Goal: Transaction & Acquisition: Subscribe to service/newsletter

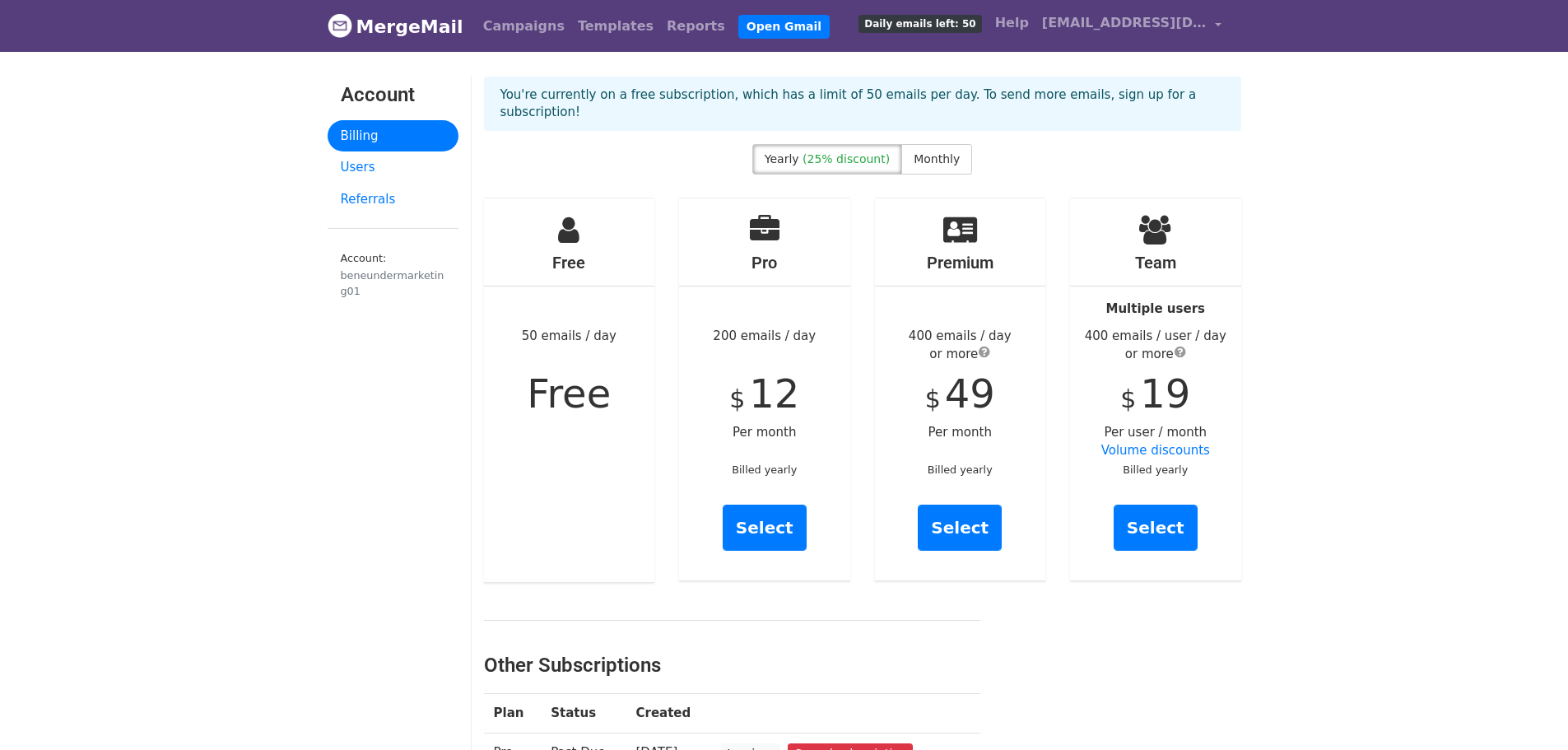
click at [936, 177] on div "Yearly (25% discount) Monthly" at bounding box center [862, 162] width 220 height 37
click at [937, 160] on span "Monthly" at bounding box center [937, 158] width 46 height 13
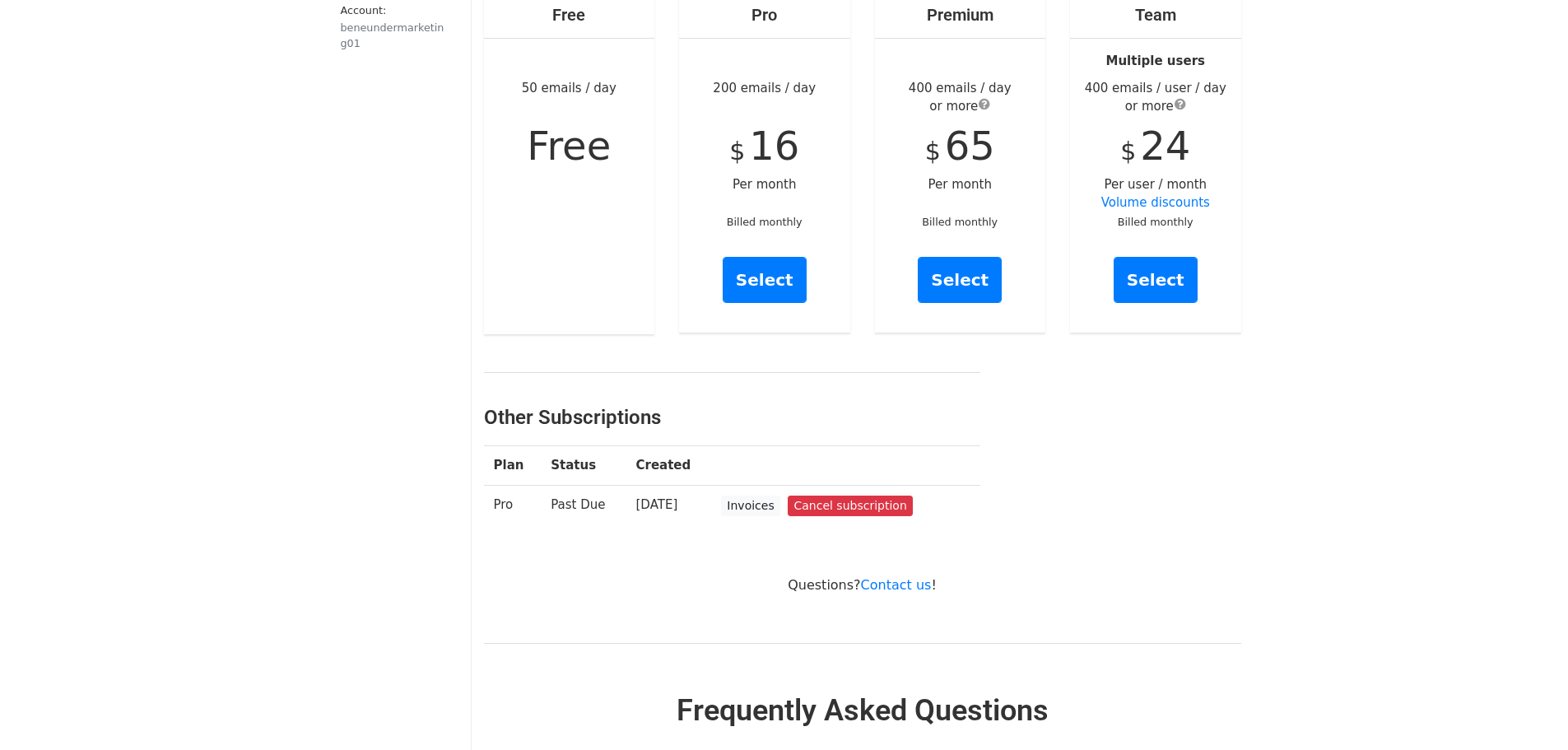
scroll to position [248, 0]
click at [869, 506] on link "Cancel subscription" at bounding box center [849, 505] width 125 height 21
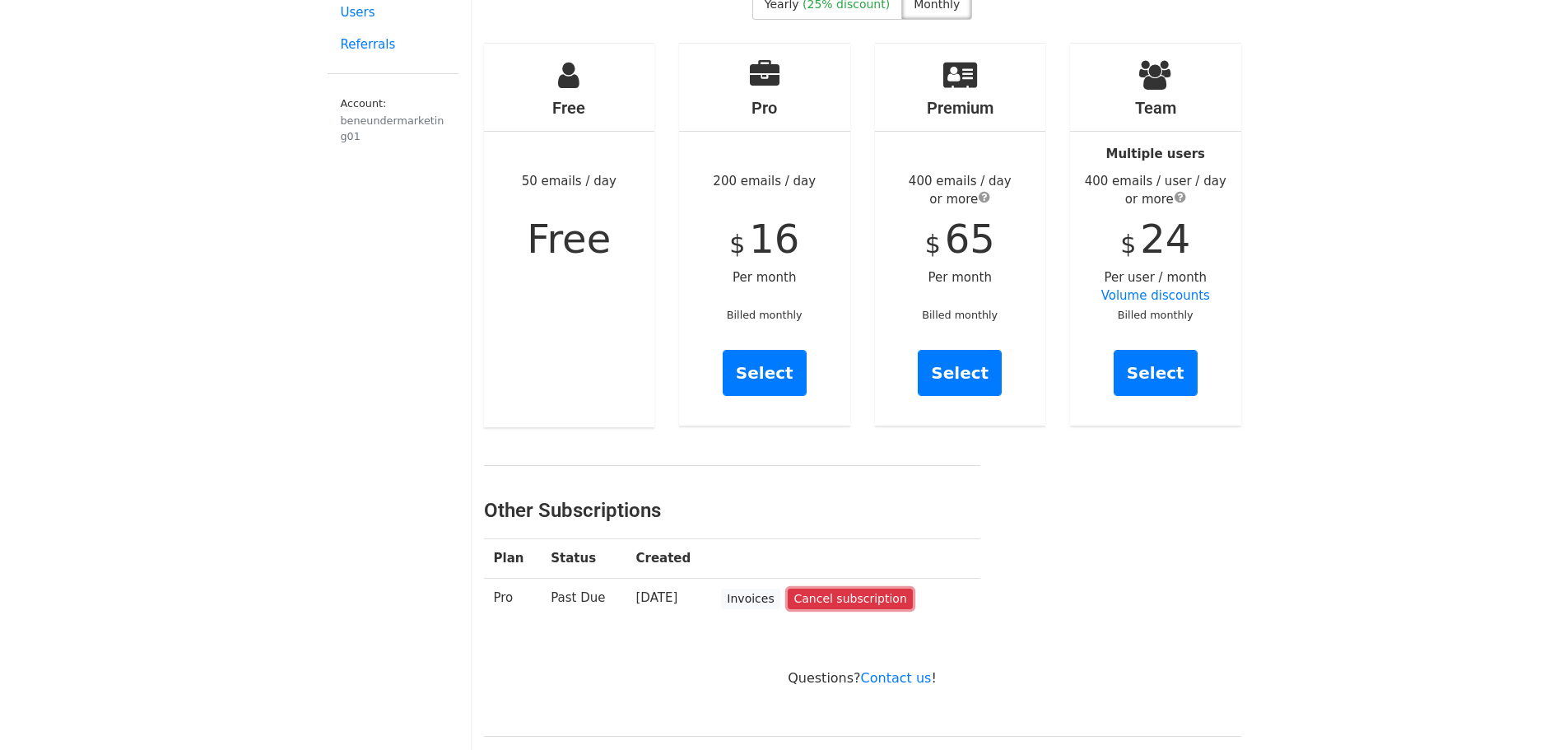
scroll to position [0, 0]
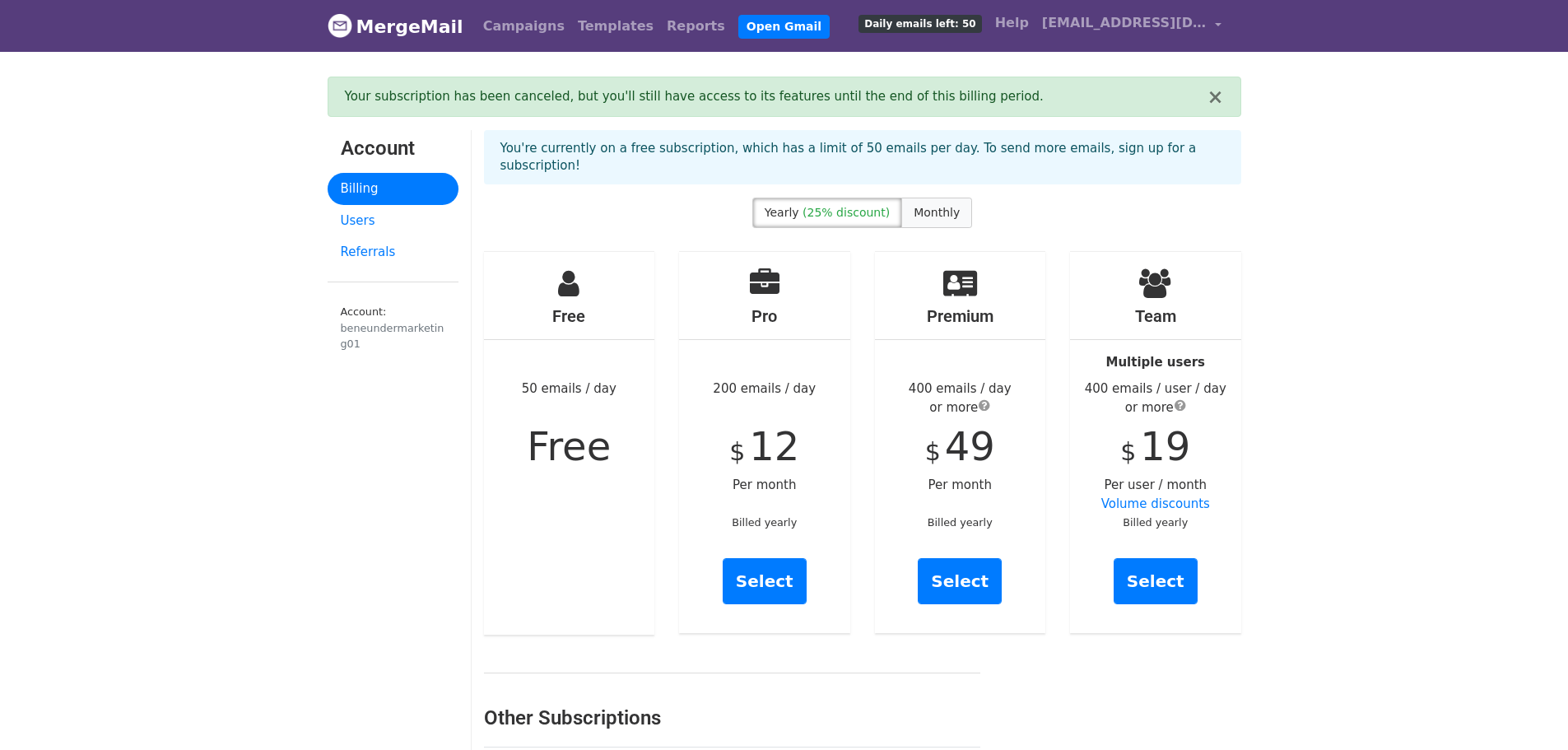
click at [951, 220] on label "Monthly" at bounding box center [936, 212] width 70 height 30
click at [791, 586] on link "Select" at bounding box center [764, 582] width 84 height 46
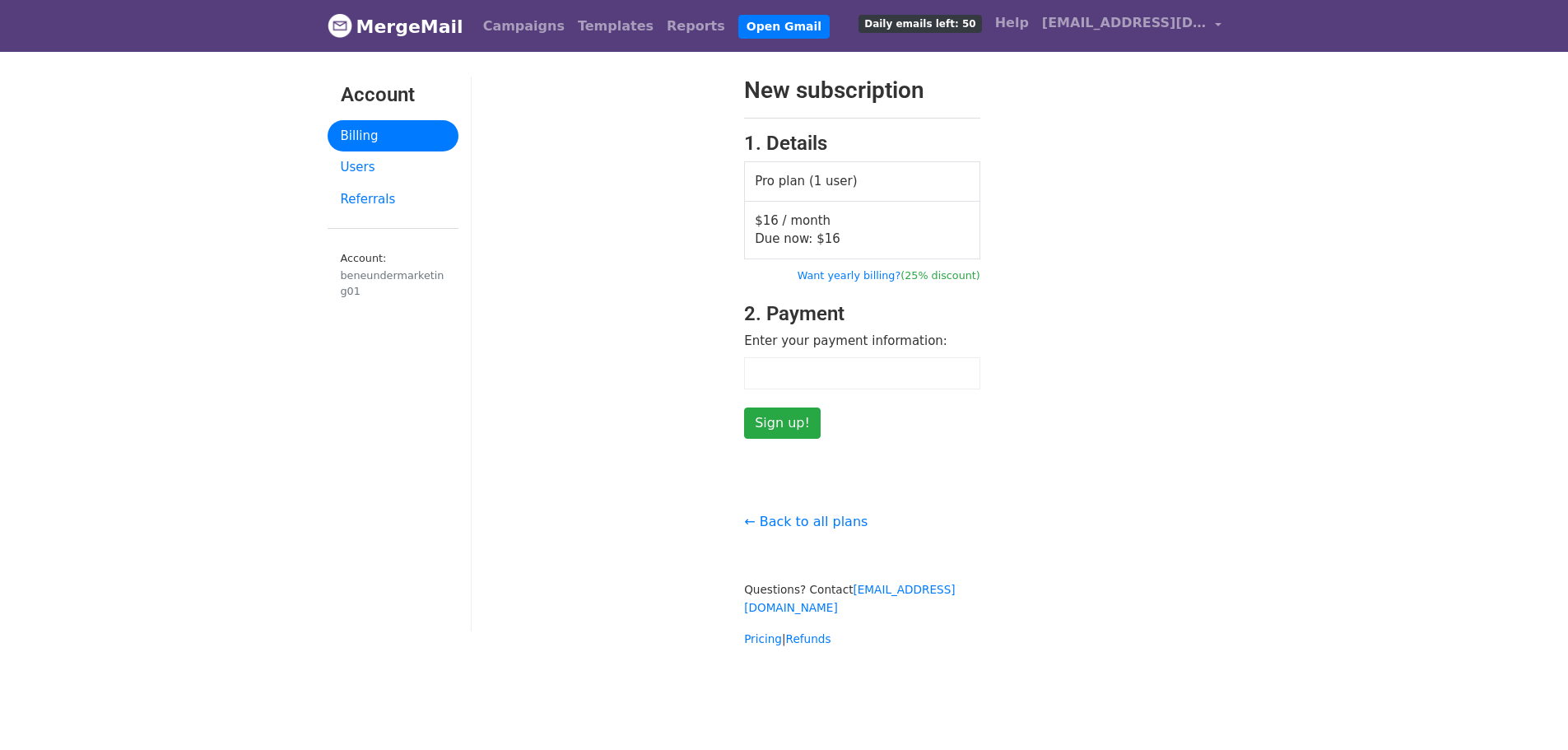
click at [821, 381] on div at bounding box center [861, 373] width 236 height 32
click at [978, 375] on div "New subscription 1. Details Pro plan (1 user) $16 / month Due now: $ 16 Want ye…" at bounding box center [862, 258] width 261 height 363
click at [810, 419] on input "Sign up!" at bounding box center [781, 423] width 76 height 31
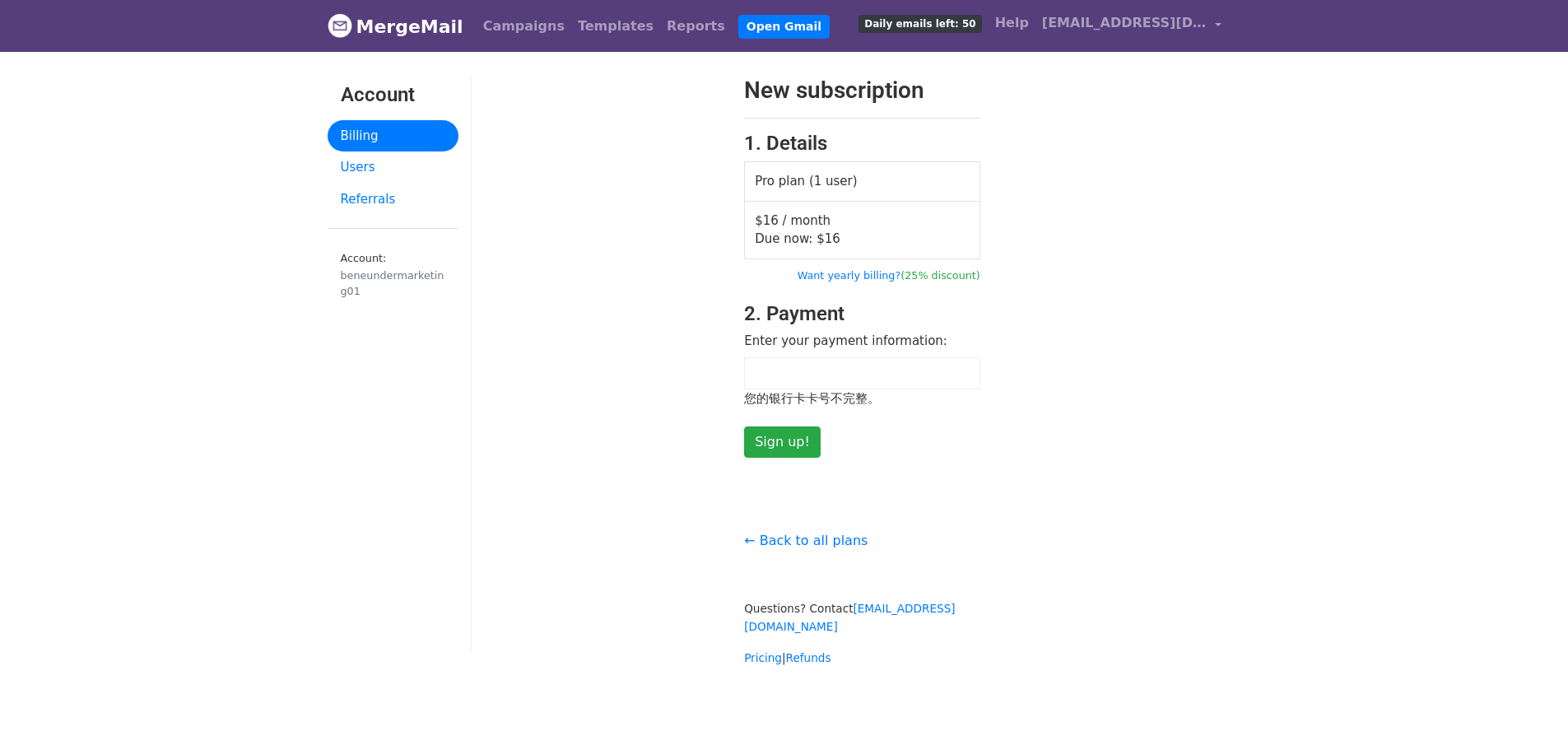
click at [969, 445] on form "New subscription 1. Details Pro plan (1 user) $16 / month Due now: $ 16 Want ye…" at bounding box center [861, 267] width 236 height 381
